Goal: Information Seeking & Learning: Learn about a topic

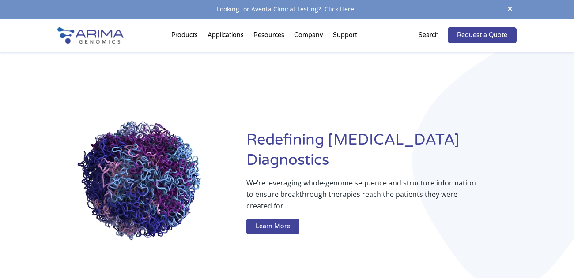
scroll to position [15, 0]
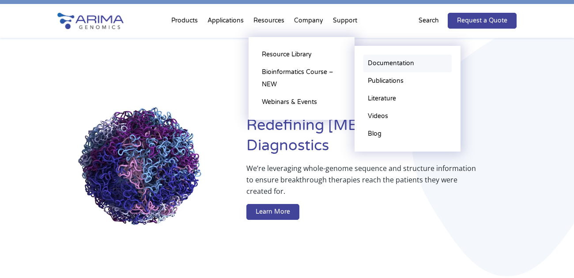
click at [379, 62] on link "Documentation" at bounding box center [407, 64] width 88 height 18
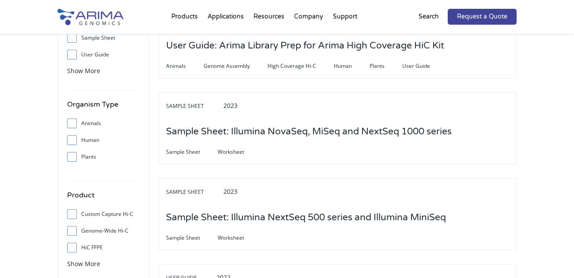
scroll to position [159, 0]
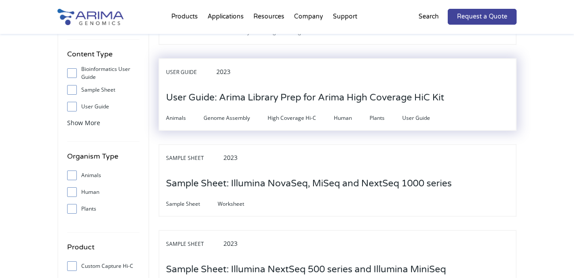
click at [334, 100] on h3 "User Guide: Arima Library Prep for Arima High Coverage HiC Kit" at bounding box center [305, 97] width 278 height 27
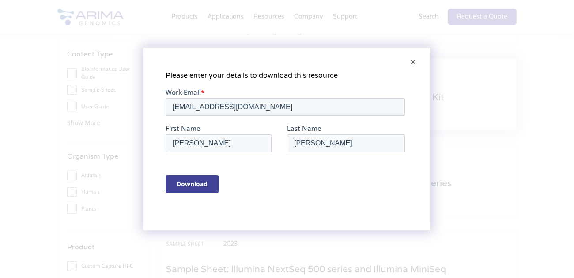
scroll to position [0, 0]
click at [411, 64] on span at bounding box center [413, 62] width 18 height 21
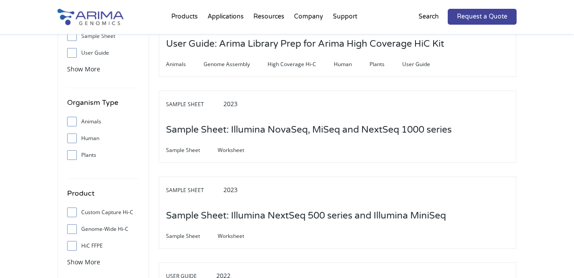
scroll to position [216, 0]
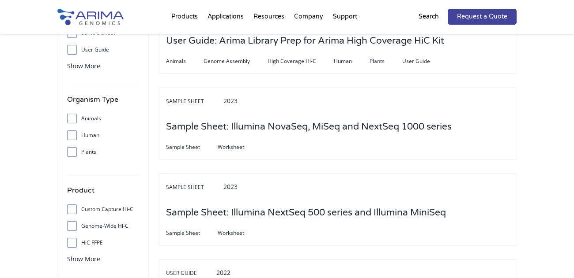
click at [95, 228] on label "Genome-Wide Hi-C" at bounding box center [103, 226] width 72 height 13
click at [75, 228] on input "Genome-Wide Hi-C" at bounding box center [72, 226] width 6 height 6
checkbox input "true"
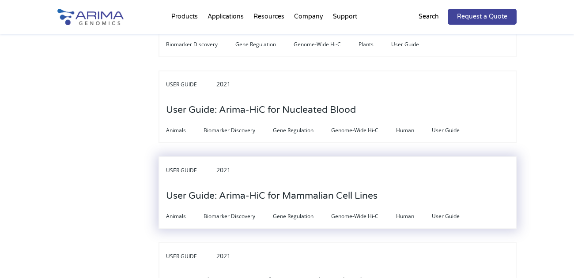
scroll to position [2204, 0]
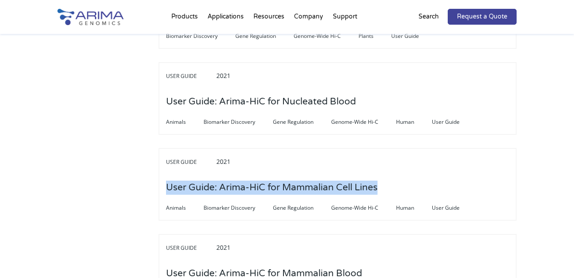
click at [105, 26] on link at bounding box center [90, 23] width 66 height 10
